Goal: Task Accomplishment & Management: Complete application form

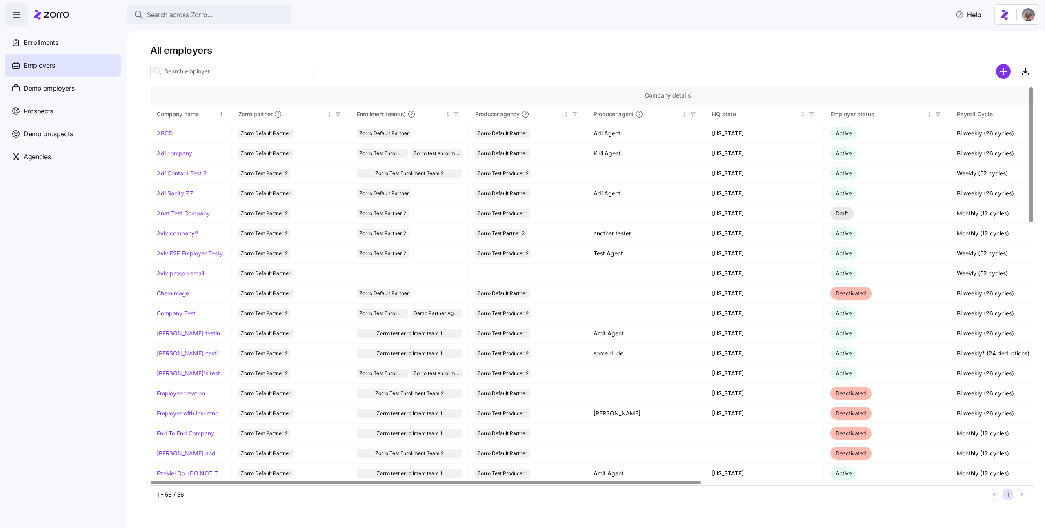
click at [31, 174] on nav "Enrollments Employers Demo employers Prospects Demo prospects Agencies" at bounding box center [63, 277] width 127 height 502
click at [49, 162] on span "Agencies" at bounding box center [37, 157] width 27 height 10
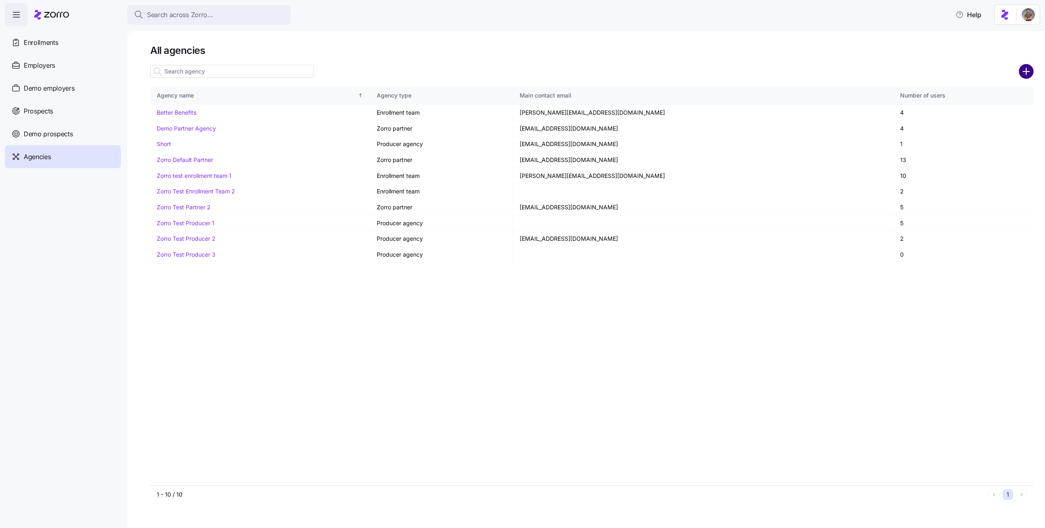
click at [1025, 75] on circle "add icon" at bounding box center [1026, 71] width 13 height 13
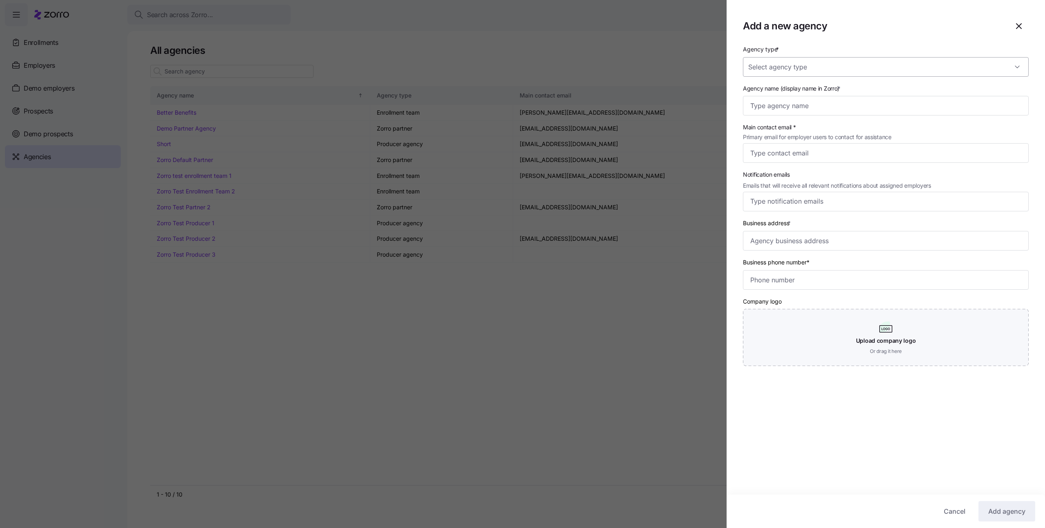
click at [1013, 68] on input "Agency type *" at bounding box center [886, 67] width 286 height 20
click at [950, 88] on div "Enrollment team" at bounding box center [885, 91] width 279 height 17
type input "Enrollment team"
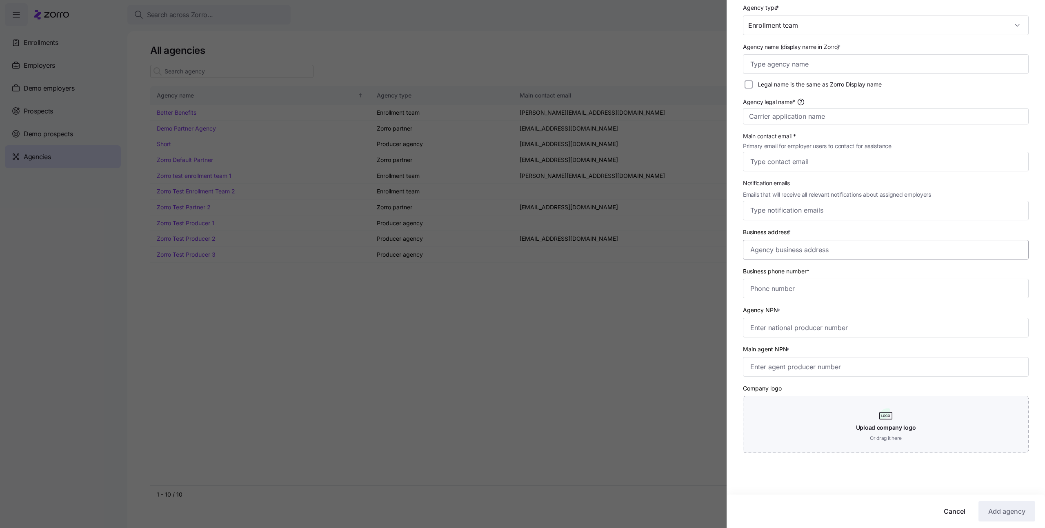
scroll to position [44, 0]
